Goal: Check status: Check status

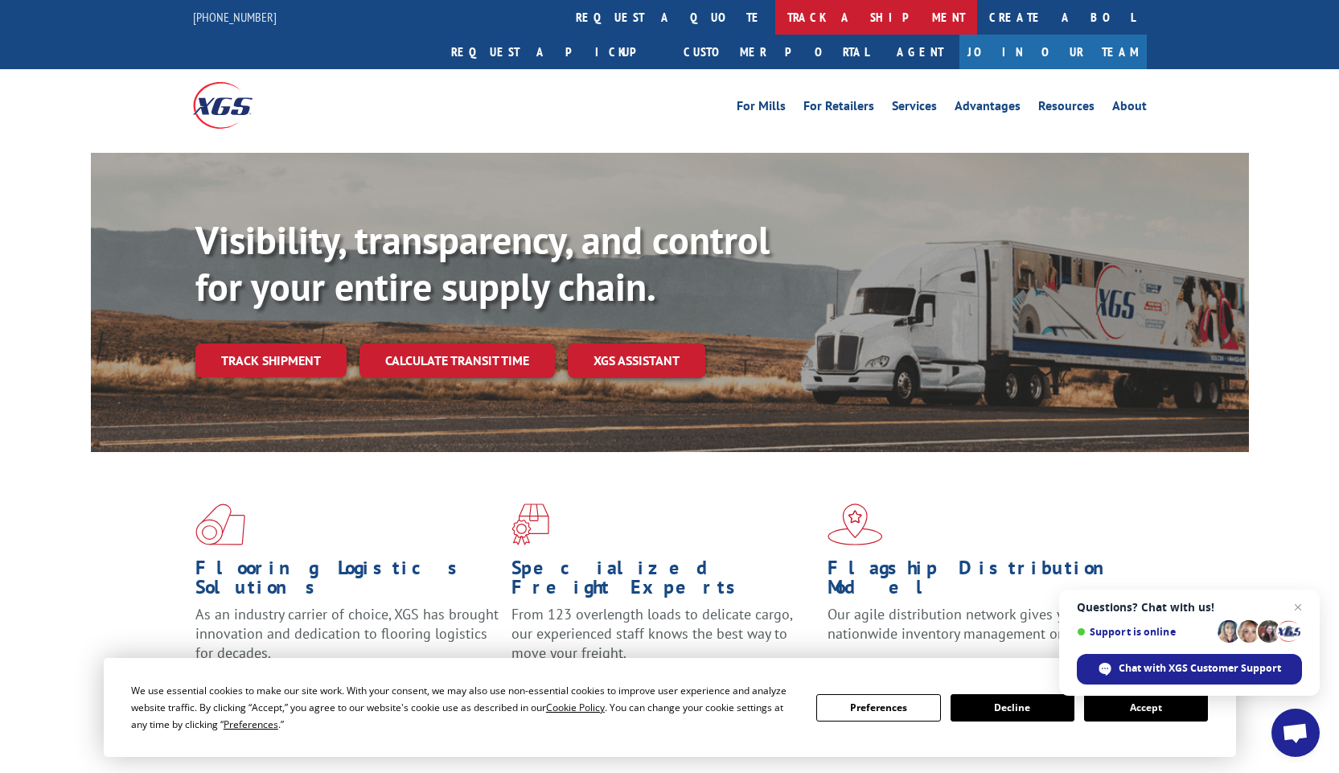
click at [775, 18] on link "track a shipment" at bounding box center [876, 17] width 202 height 35
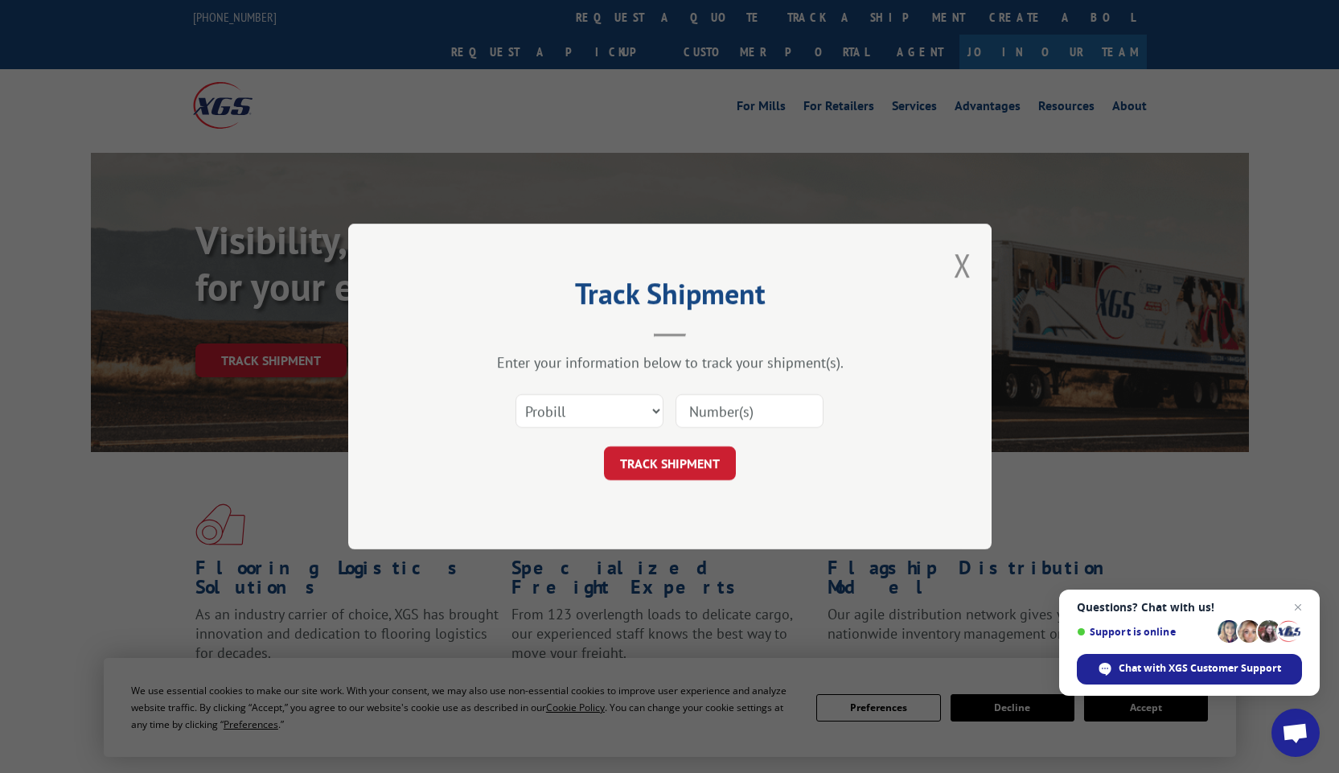
click at [775, 410] on input at bounding box center [750, 411] width 148 height 34
type input "17501850"
click at [782, 255] on div "Track Shipment Enter your information below to track your shipment(s). Select c…" at bounding box center [669, 387] width 643 height 326
click at [646, 458] on button "TRACK SHIPMENT" at bounding box center [670, 463] width 132 height 34
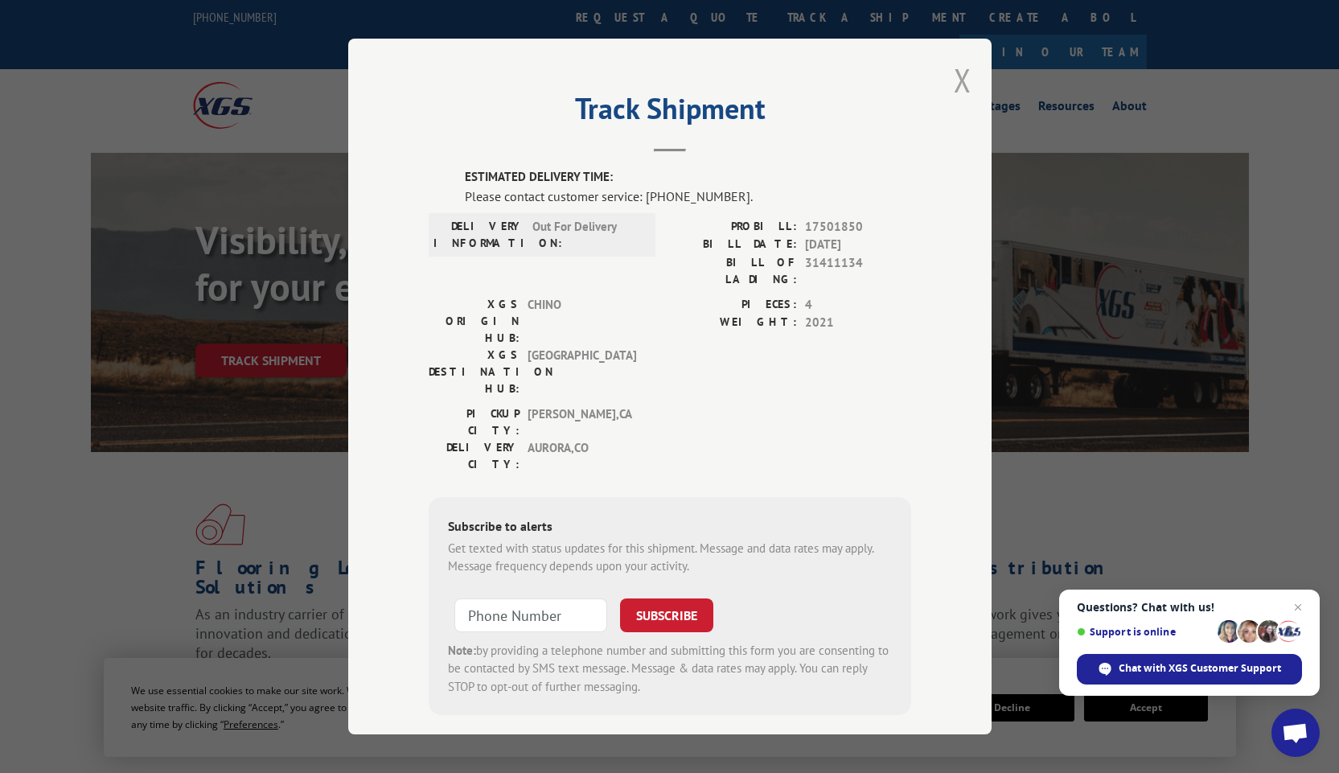
click at [966, 79] on button "Close modal" at bounding box center [963, 80] width 18 height 43
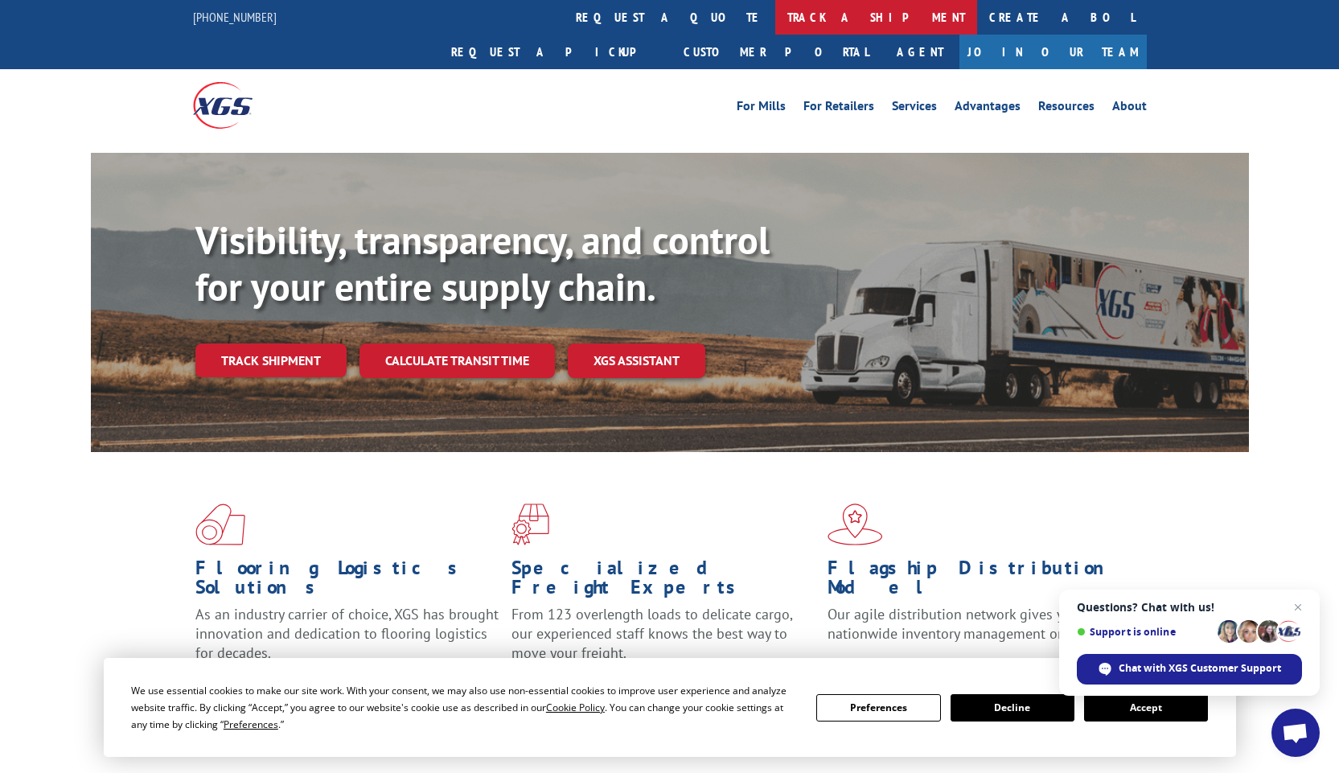
click at [775, 15] on link "track a shipment" at bounding box center [876, 17] width 202 height 35
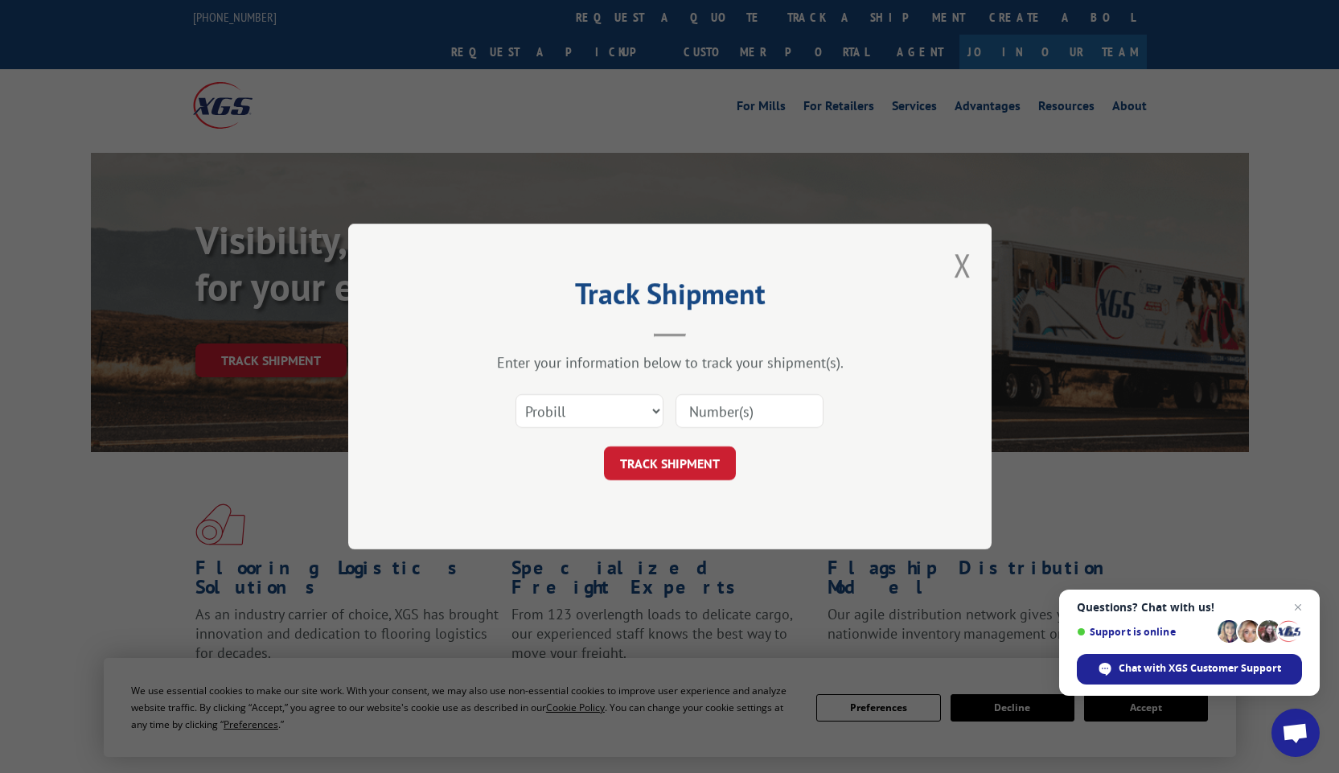
click at [757, 414] on input at bounding box center [750, 411] width 148 height 34
type input "17501850"
click at [625, 466] on button "TRACK SHIPMENT" at bounding box center [670, 463] width 132 height 34
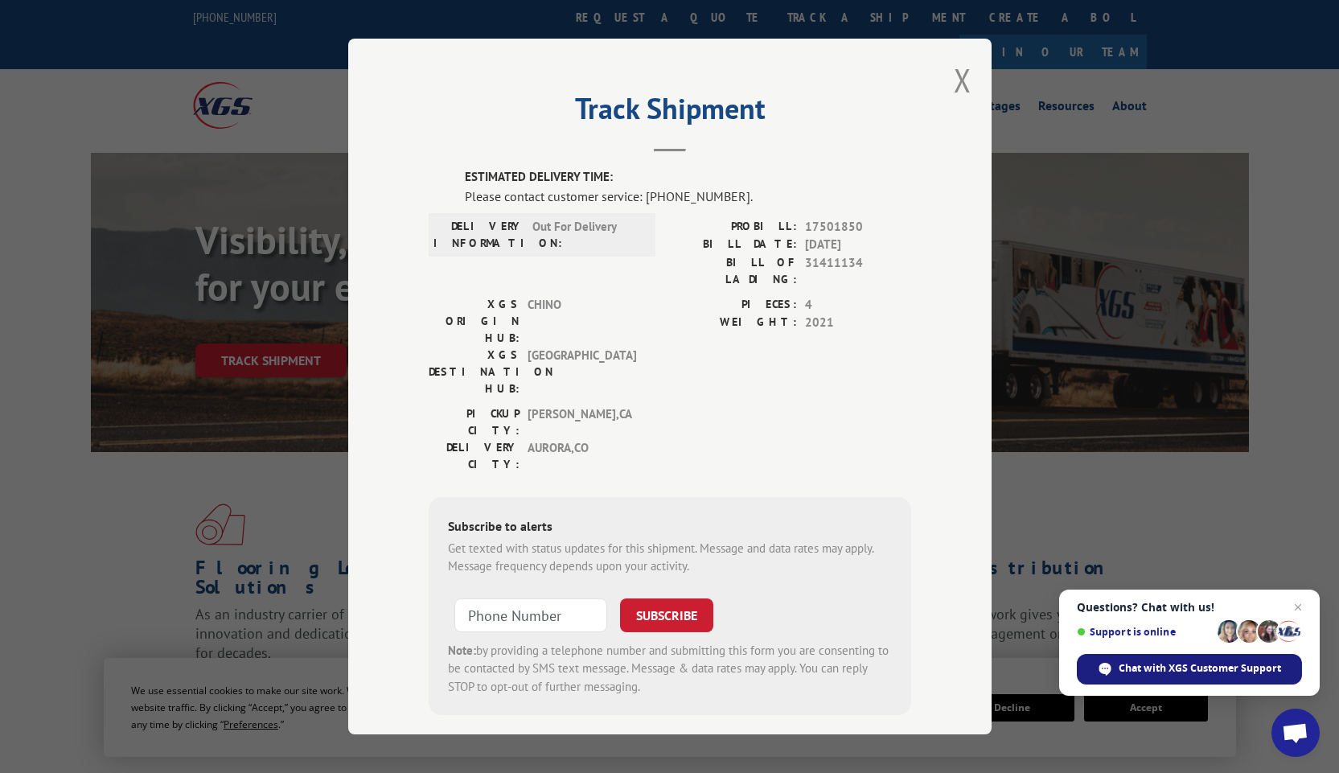
click at [1176, 668] on span "Chat with XGS Customer Support" at bounding box center [1200, 668] width 162 height 14
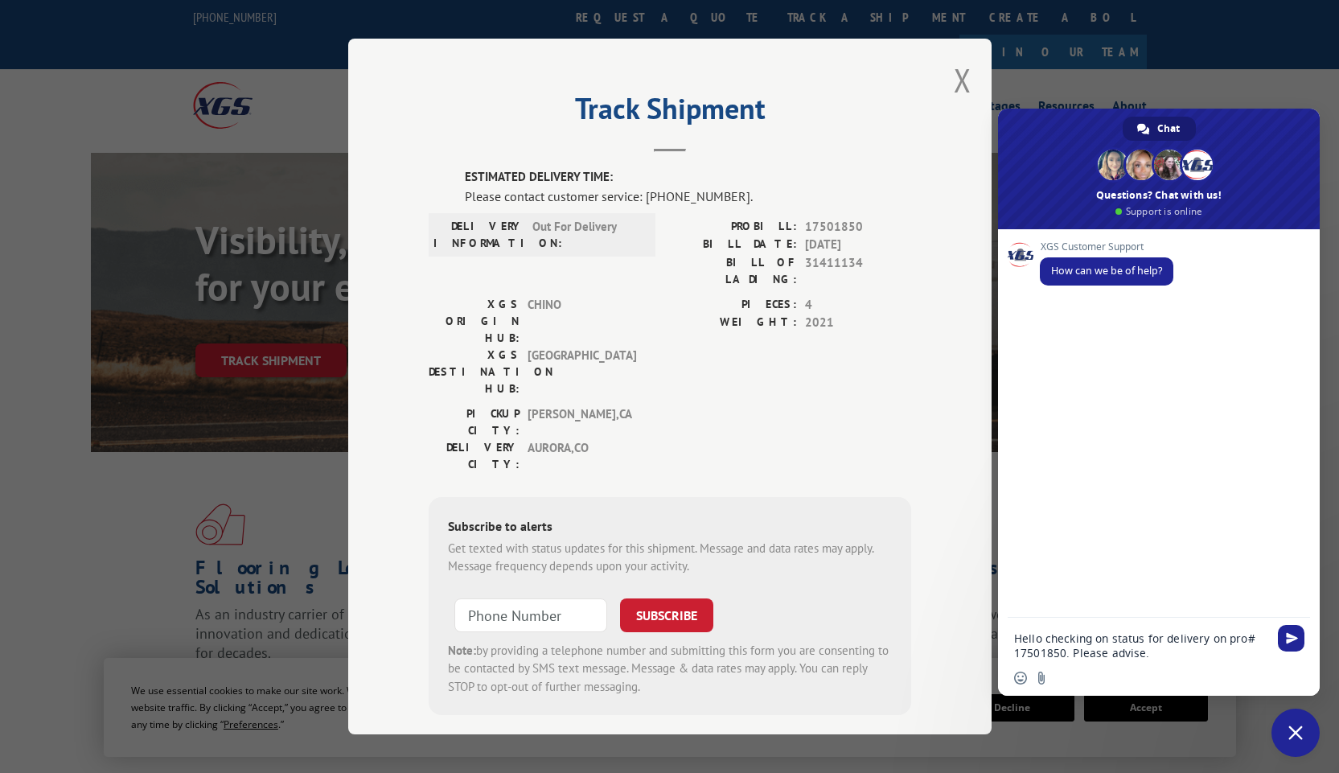
type textarea "Hello checking on status for delivery on pro# 17501850. Please advise."
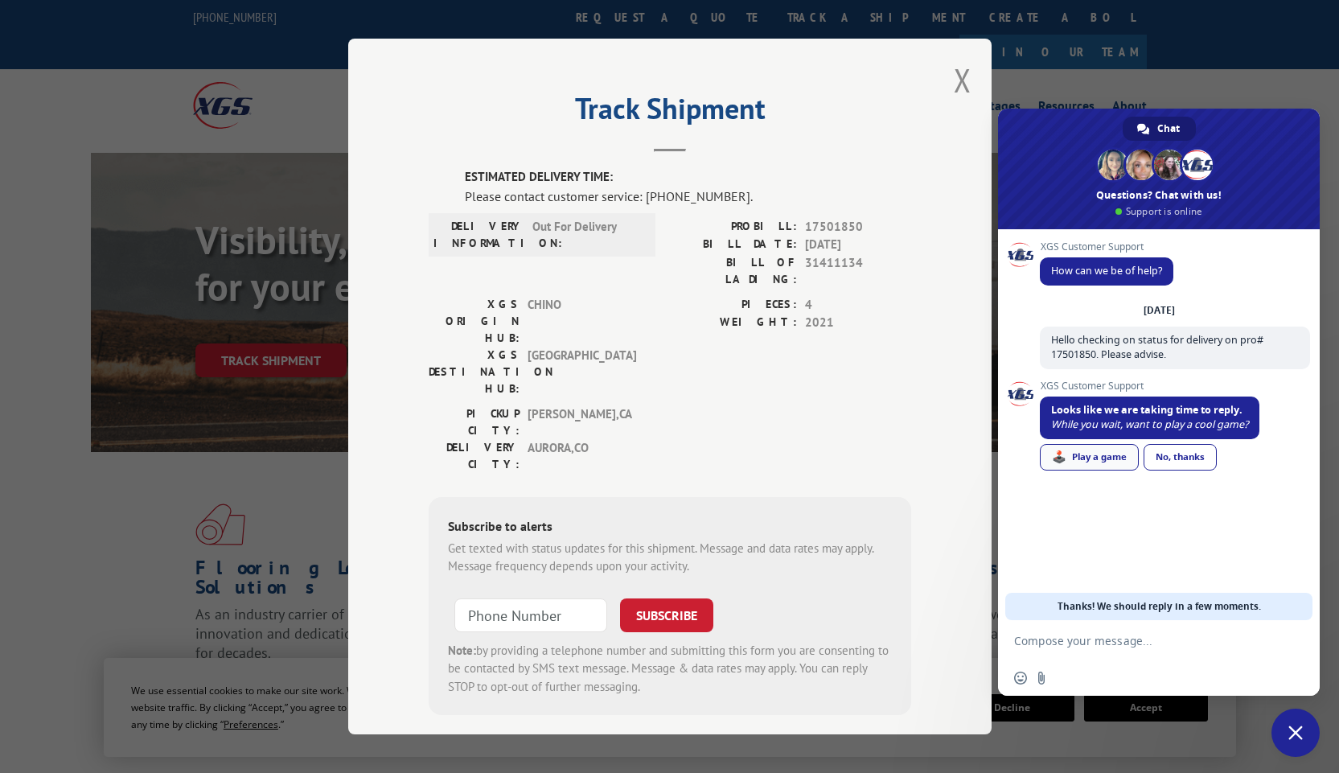
click at [1115, 455] on div "🕹️ Play a game" at bounding box center [1089, 457] width 99 height 27
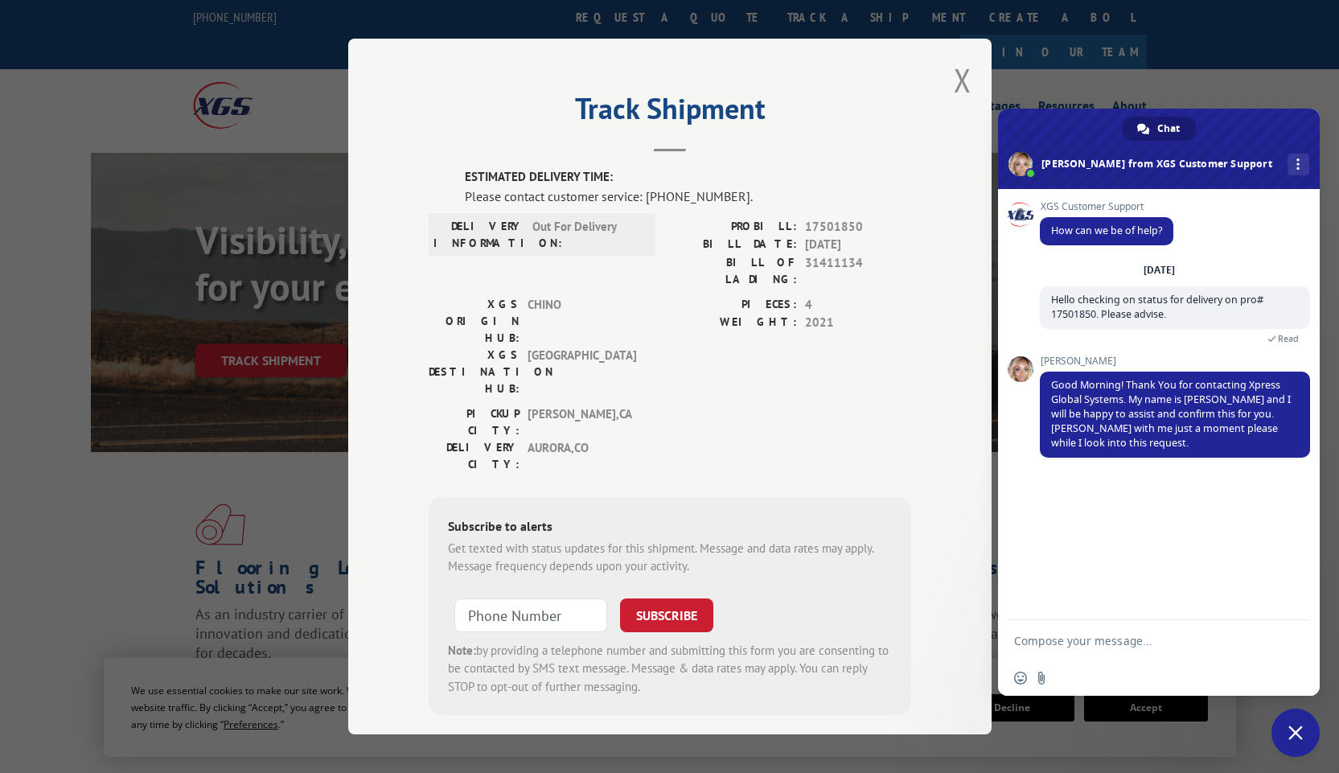
click at [1068, 640] on textarea "Compose your message..." at bounding box center [1141, 641] width 254 height 14
type textarea "Good morning [PERSON_NAME] and thanks"
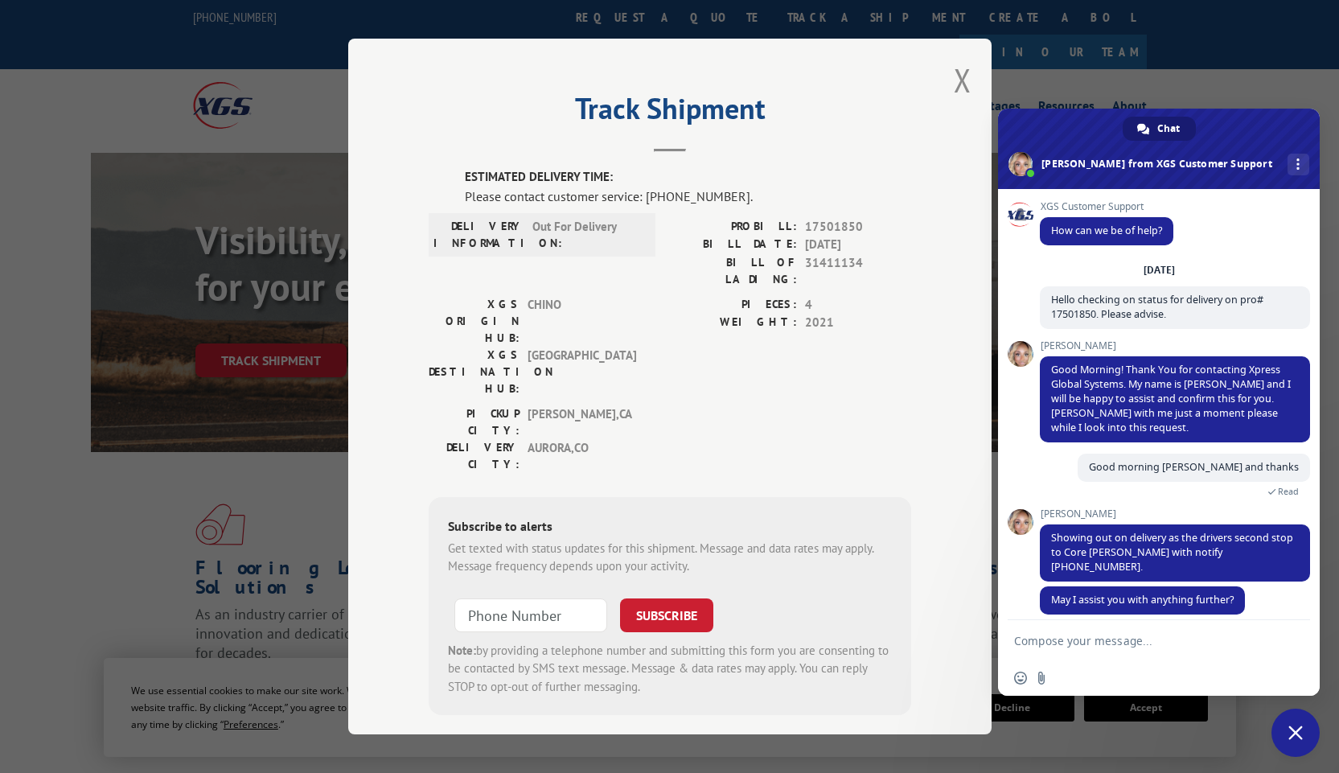
click at [1044, 638] on textarea "Compose your message..." at bounding box center [1141, 641] width 254 height 14
type textarea "i"
click at [1110, 635] on textarea "I was provided" at bounding box center [1141, 641] width 254 height 14
type textarea "I was provided [DATE] that an appt was made for [DATE] date at 8am. Is that not…"
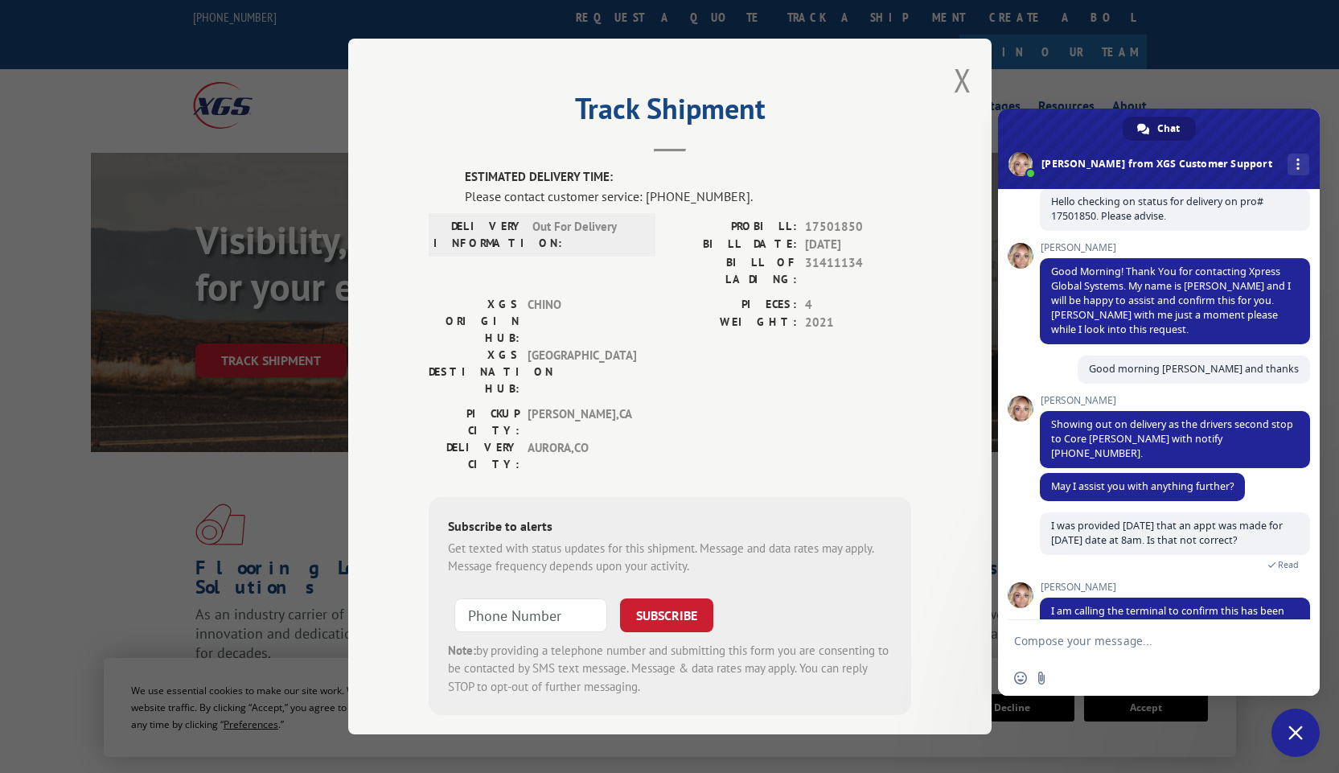
scroll to position [137, 0]
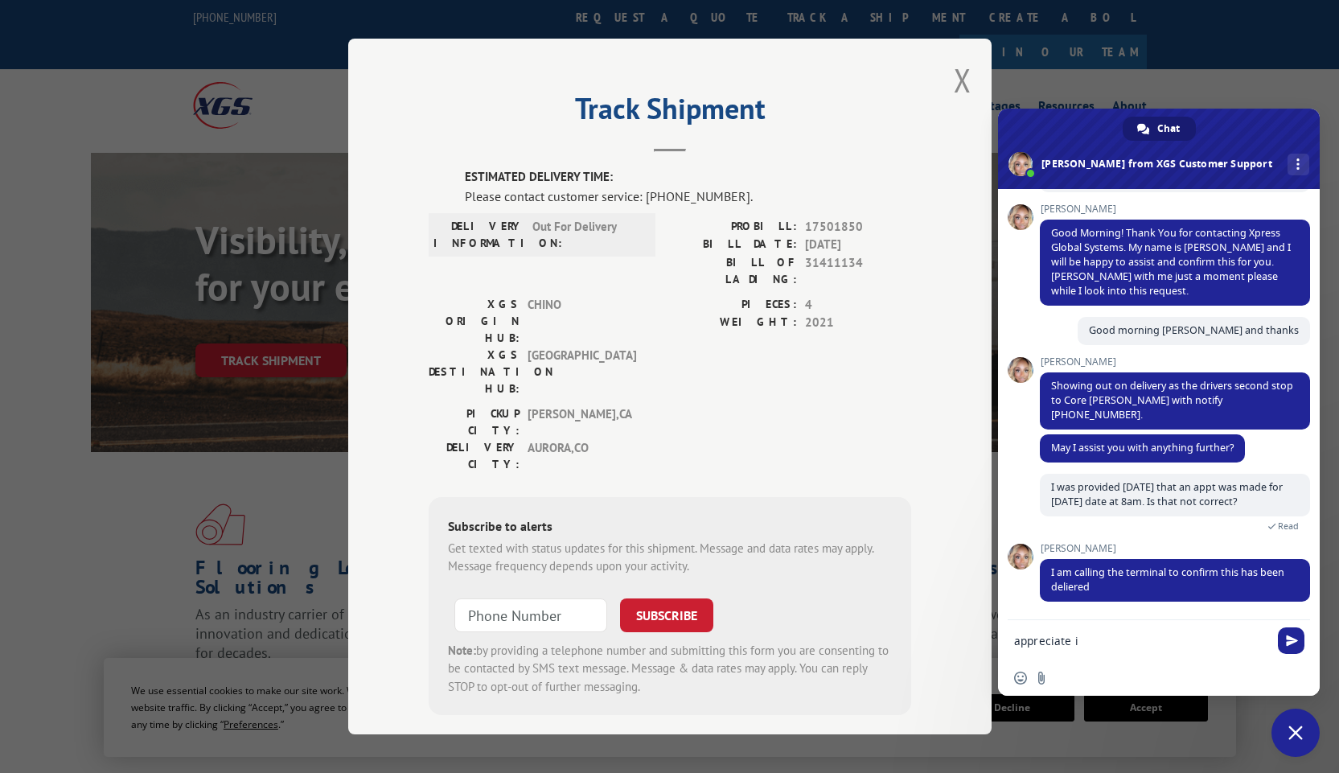
type textarea "appreciate it"
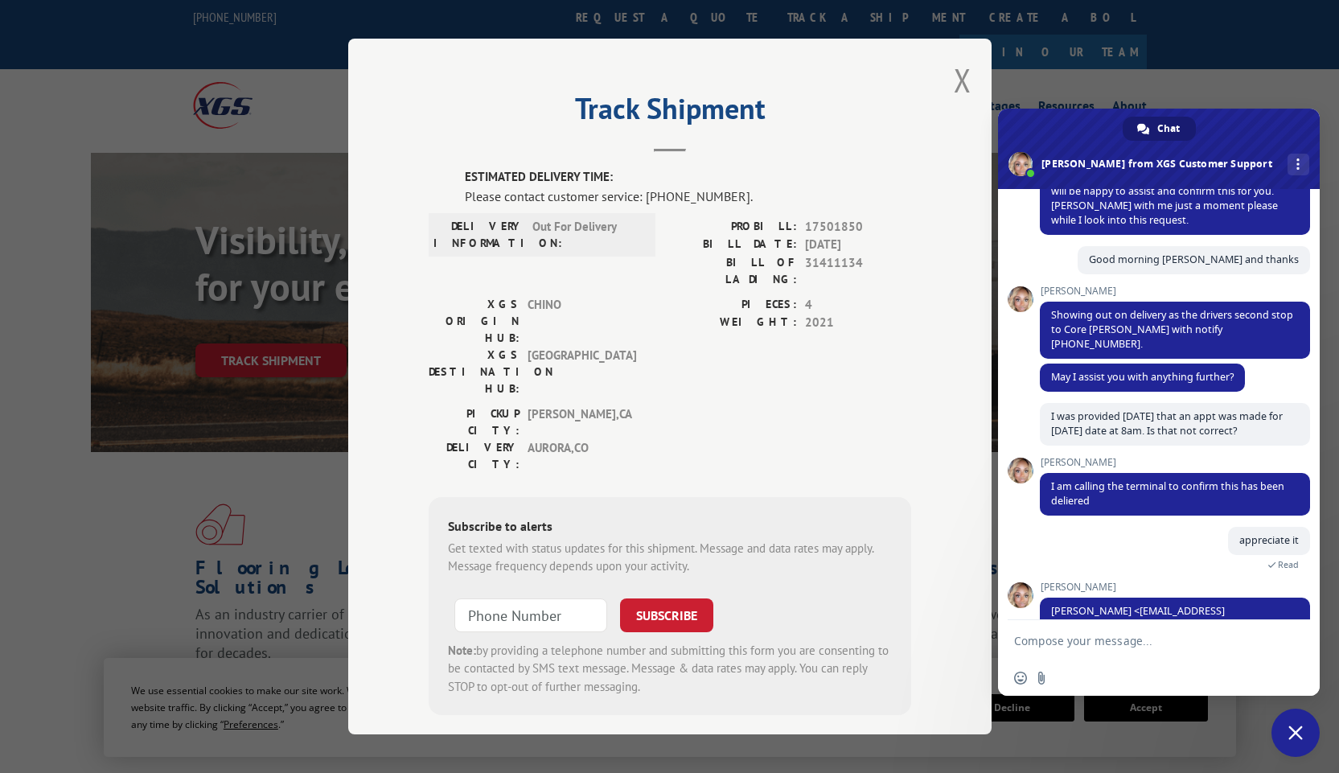
scroll to position [275, 0]
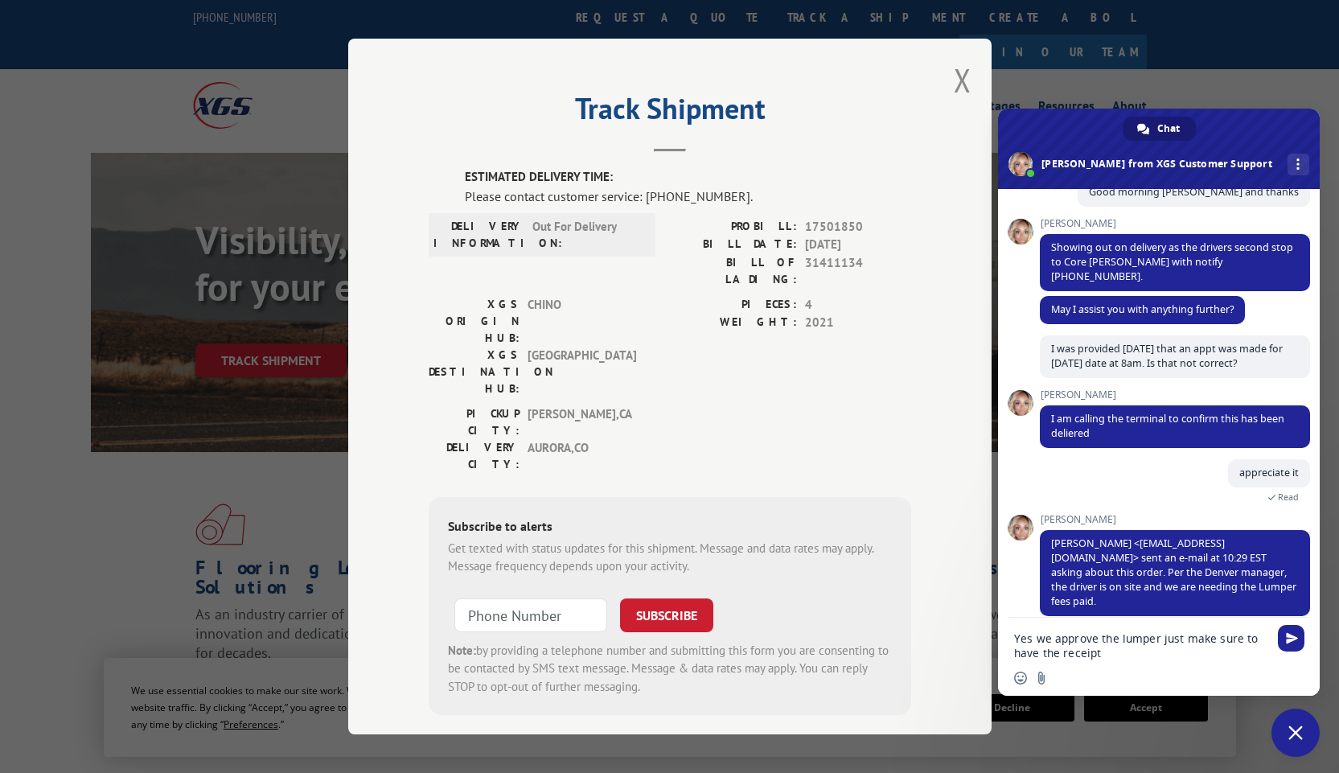
type textarea "Yes we approve the lumper just make sure to have the receipt."
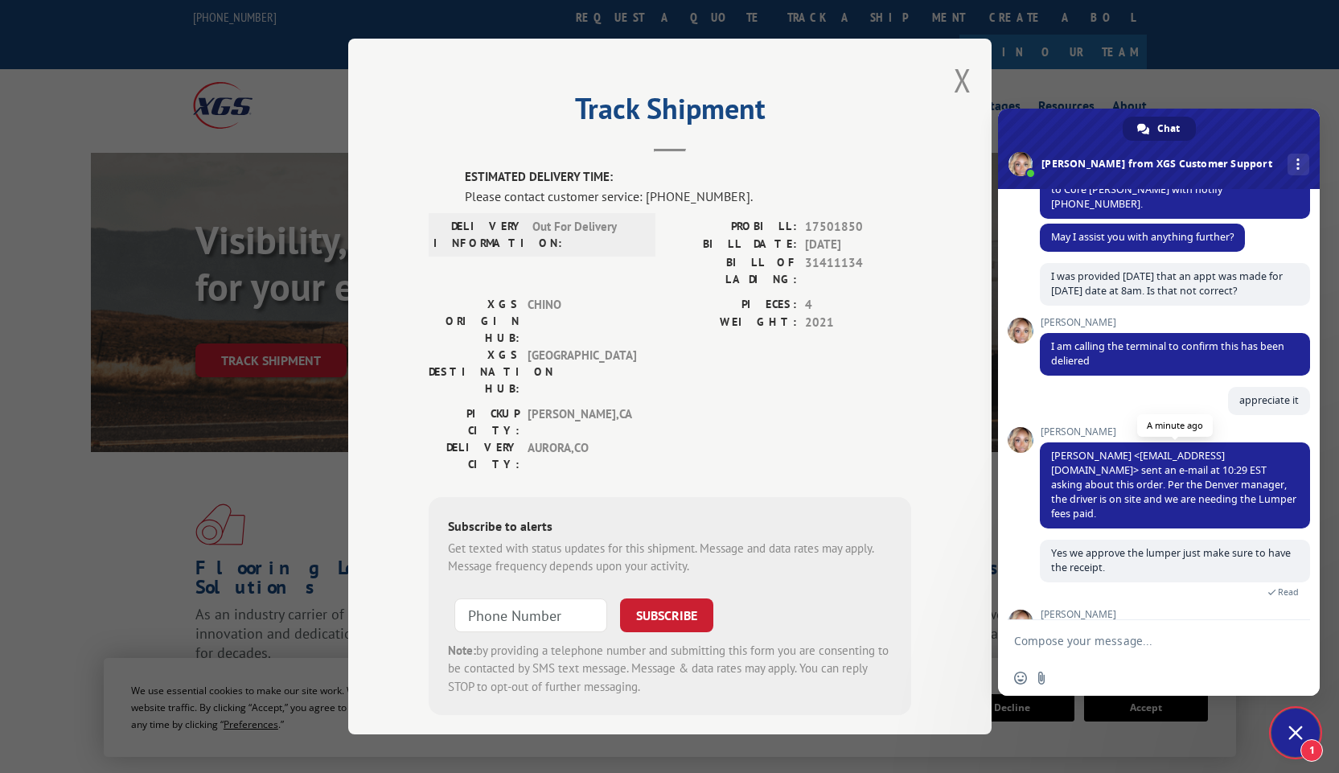
scroll to position [399, 0]
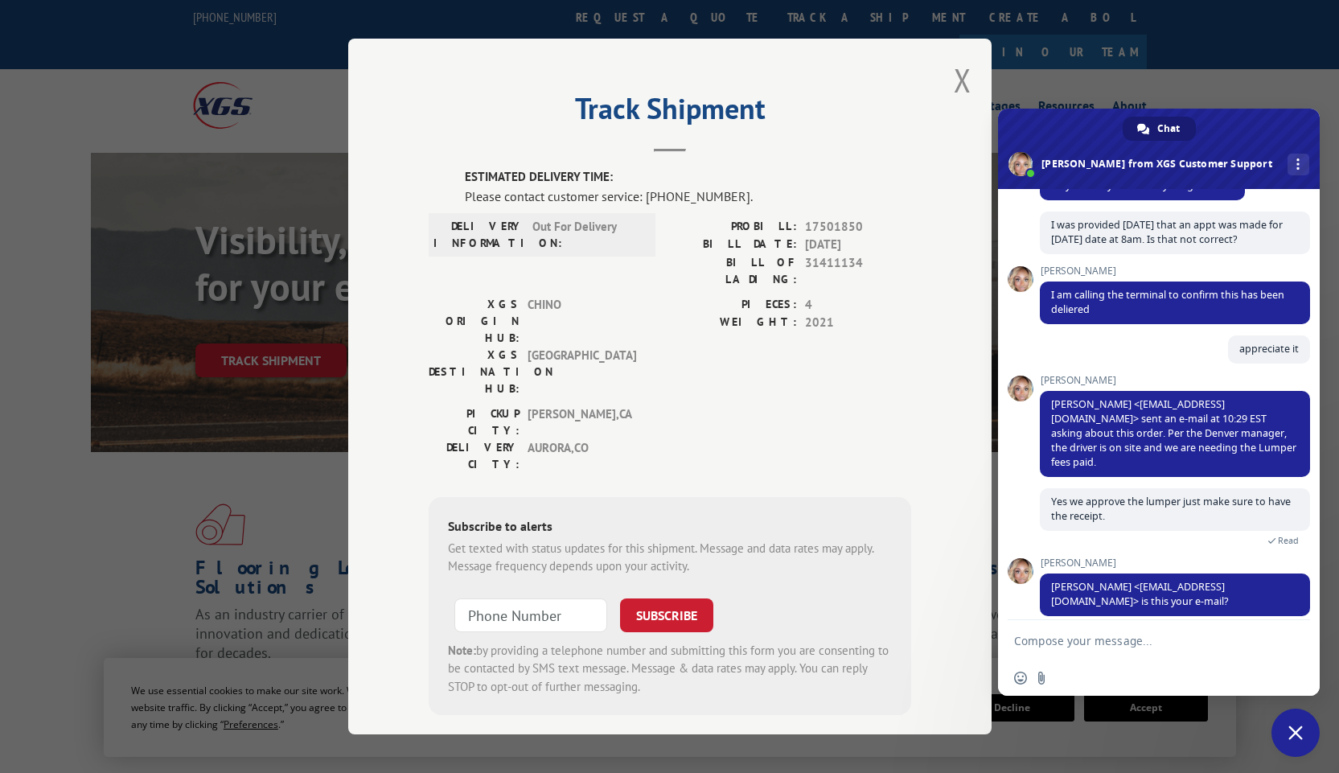
click at [1157, 641] on textarea "Compose your message..." at bounding box center [1141, 641] width 254 height 14
type textarea "yes"
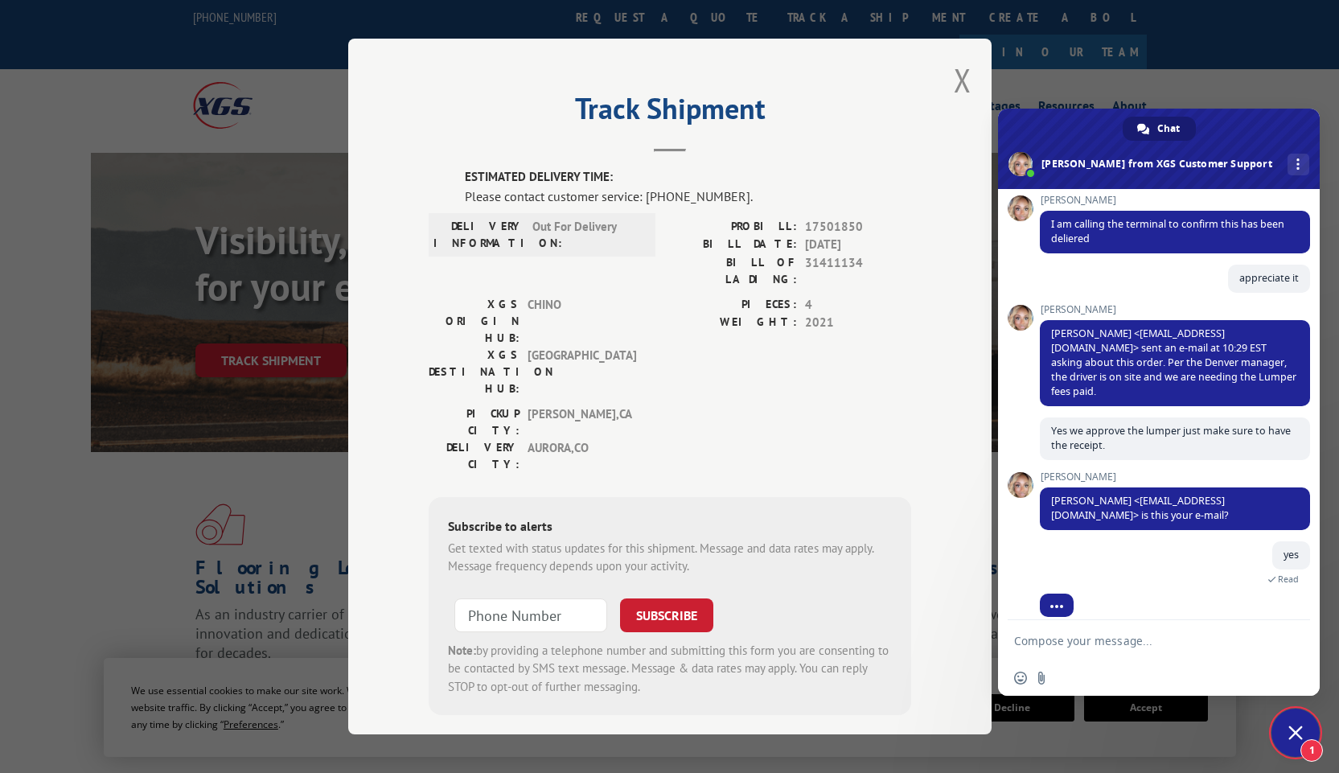
scroll to position [508, 0]
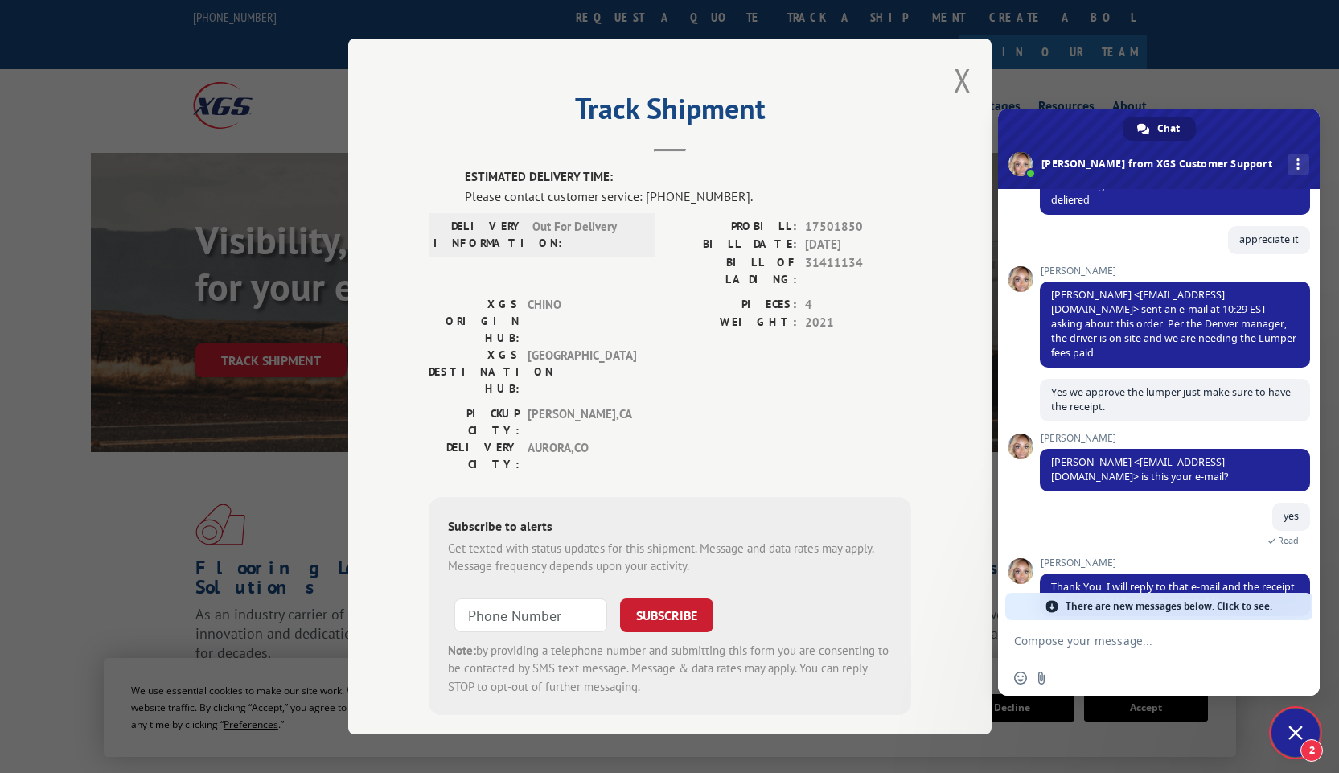
drag, startPoint x: 1113, startPoint y: 639, endPoint x: 1100, endPoint y: 647, distance: 14.8
click at [1112, 639] on textarea "Compose your message..." at bounding box center [1141, 641] width 254 height 14
type textarea "wonderful thank you!"
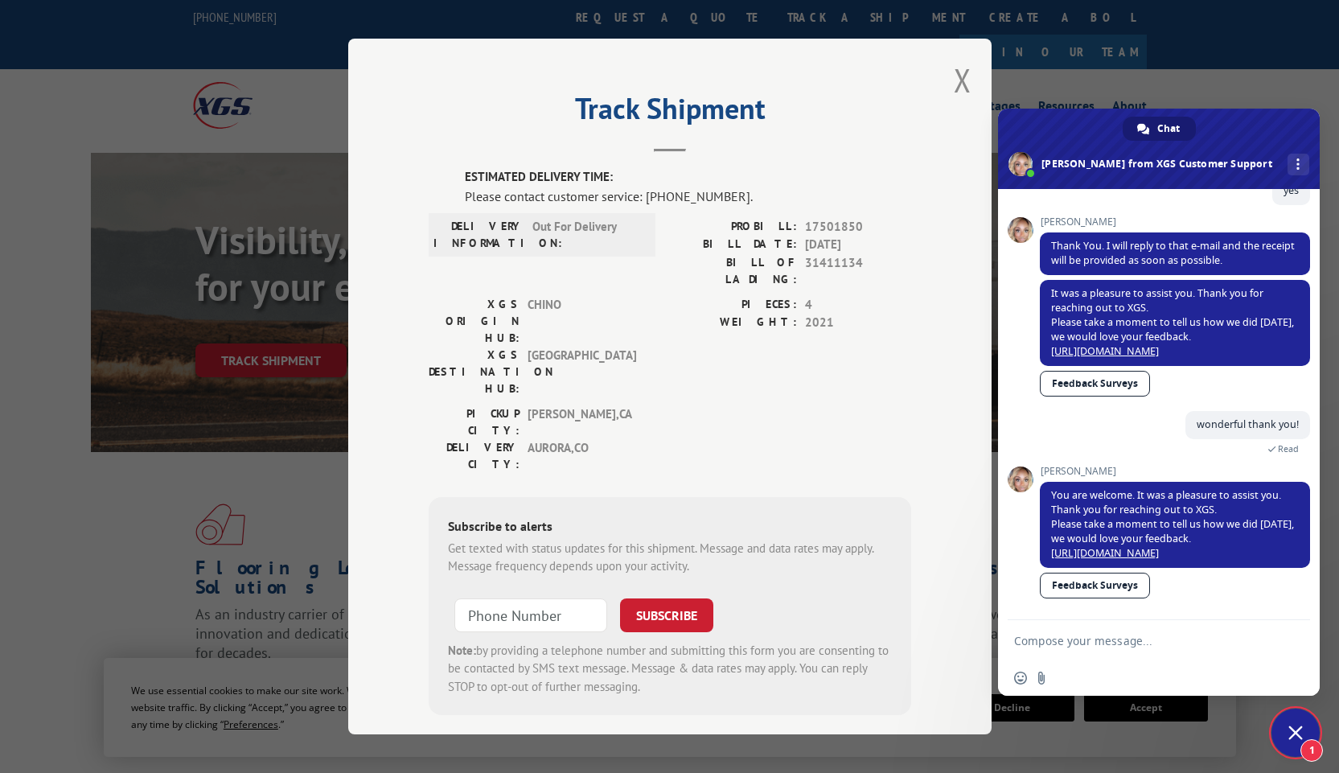
scroll to position [849, 0]
click at [1084, 581] on link "Feedback Surveys" at bounding box center [1095, 586] width 110 height 26
click at [962, 79] on button "Close modal" at bounding box center [963, 80] width 18 height 43
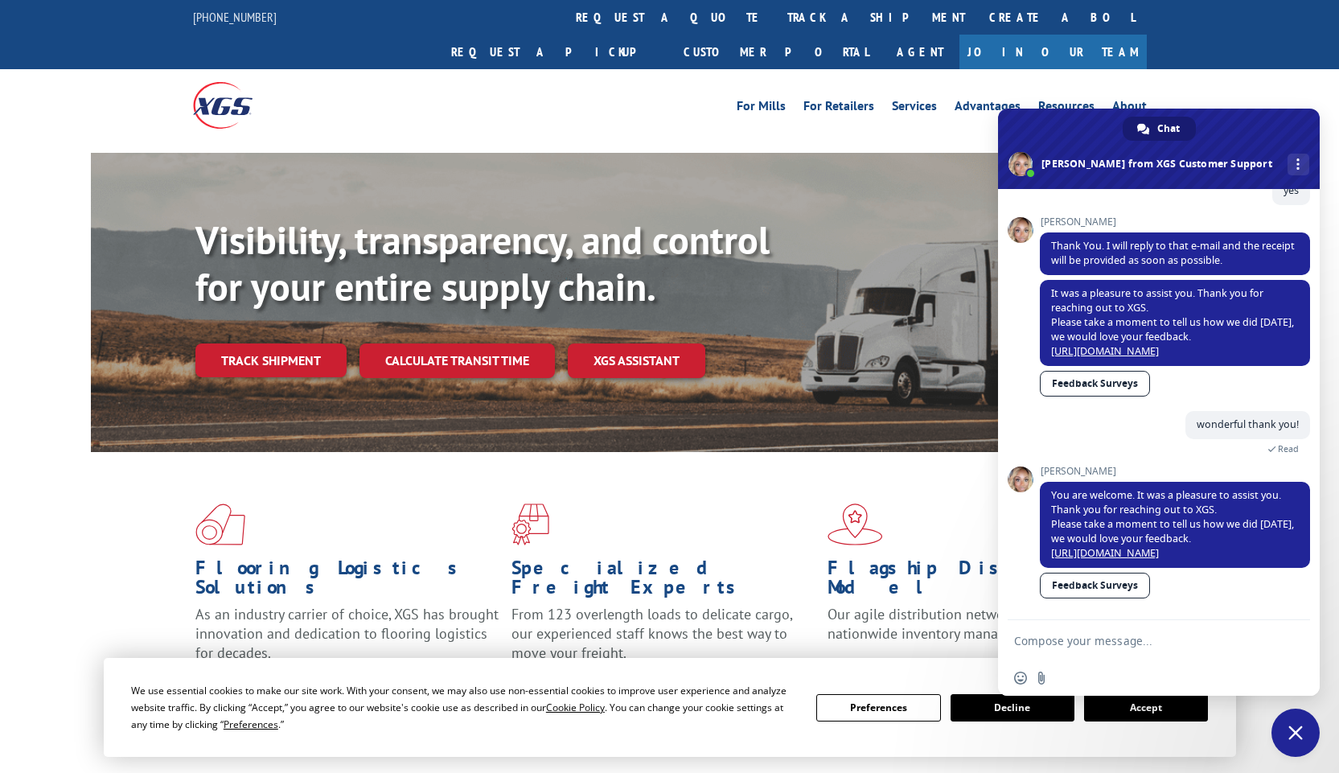
click at [1301, 726] on span "Close chat" at bounding box center [1296, 733] width 14 height 14
